Goal: Task Accomplishment & Management: Manage account settings

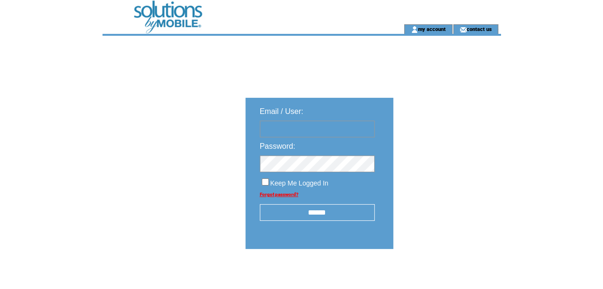
type input "********"
click at [315, 215] on input "******" at bounding box center [317, 212] width 115 height 17
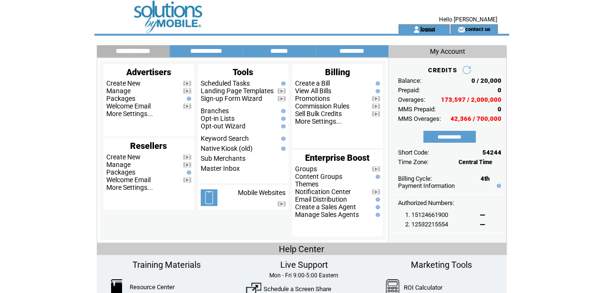
click at [427, 29] on link "logout" at bounding box center [427, 29] width 15 height 6
